Goal: Obtain resource: Obtain resource

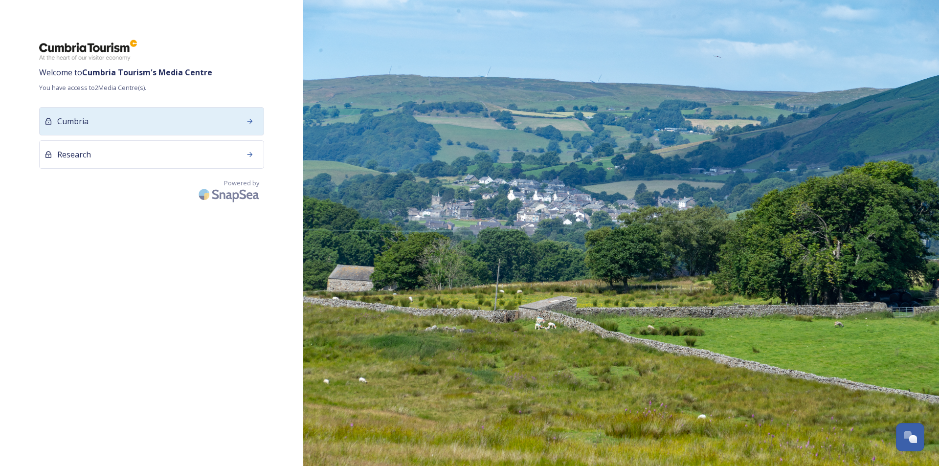
click at [250, 125] on icon at bounding box center [250, 121] width 8 height 8
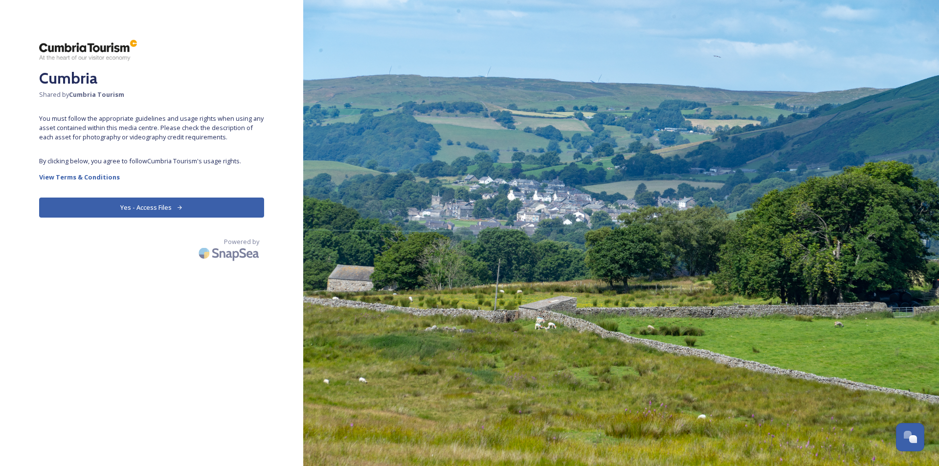
click at [135, 210] on button "Yes - Access Files" at bounding box center [151, 208] width 225 height 20
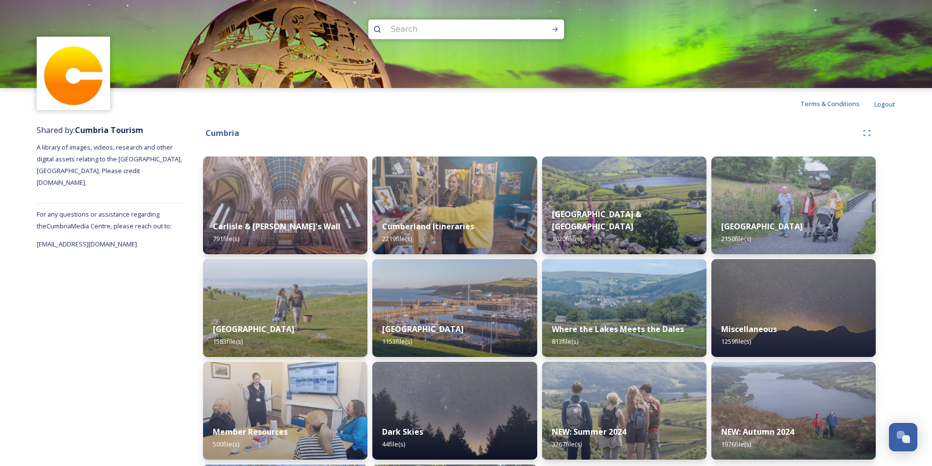
click at [416, 28] on input at bounding box center [453, 30] width 134 height 22
type input "rain"
click at [553, 30] on icon at bounding box center [555, 29] width 8 height 8
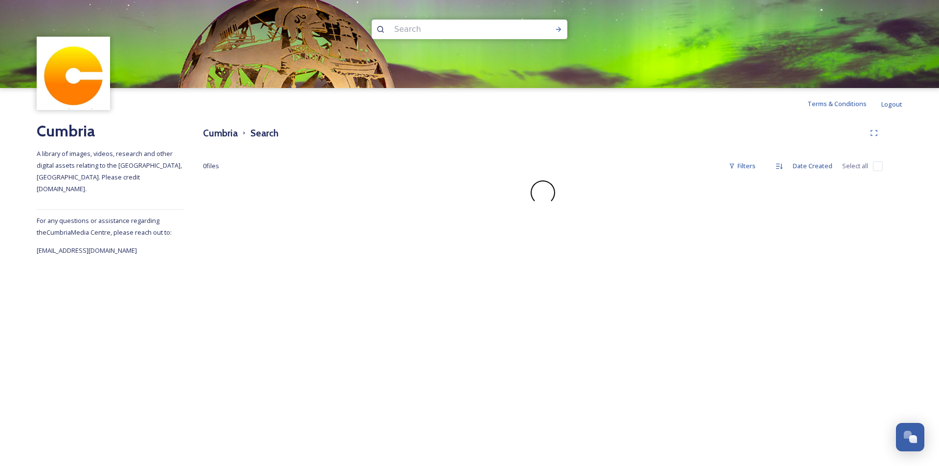
click at [477, 28] on input at bounding box center [456, 30] width 134 height 22
click at [559, 28] on icon at bounding box center [559, 29] width 8 height 8
